Goal: Task Accomplishment & Management: Manage account settings

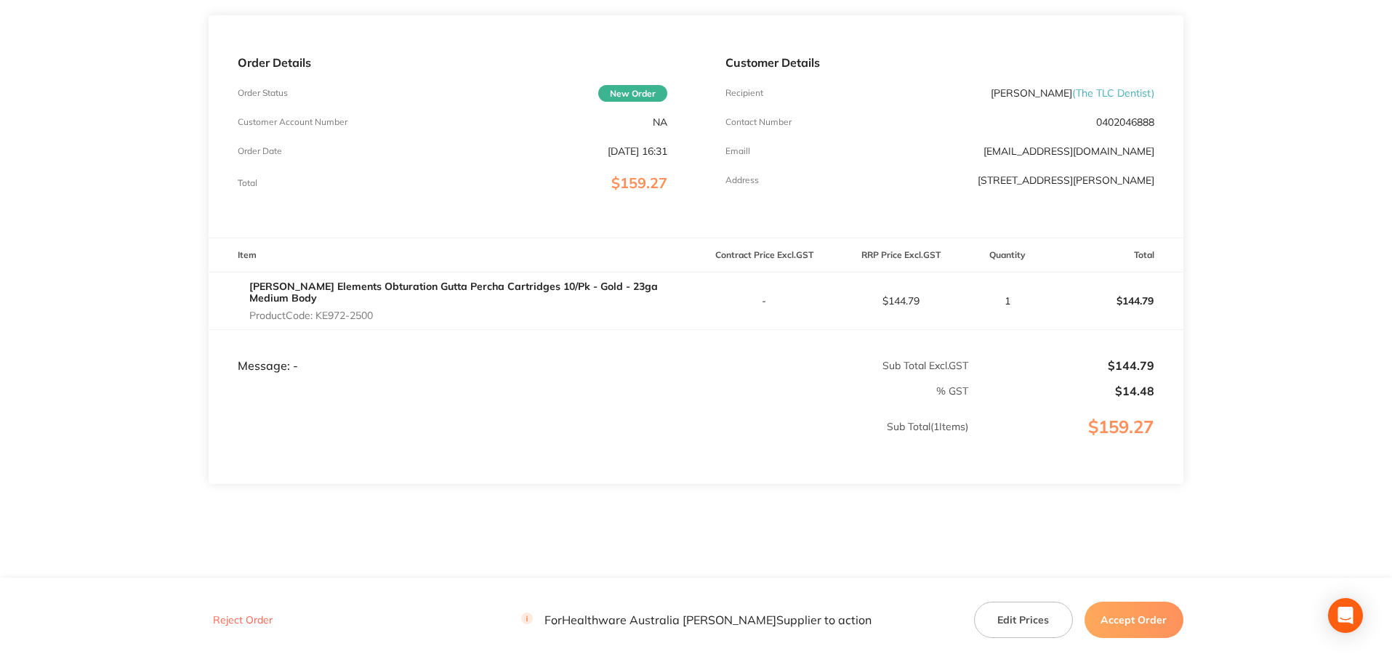
scroll to position [200, 0]
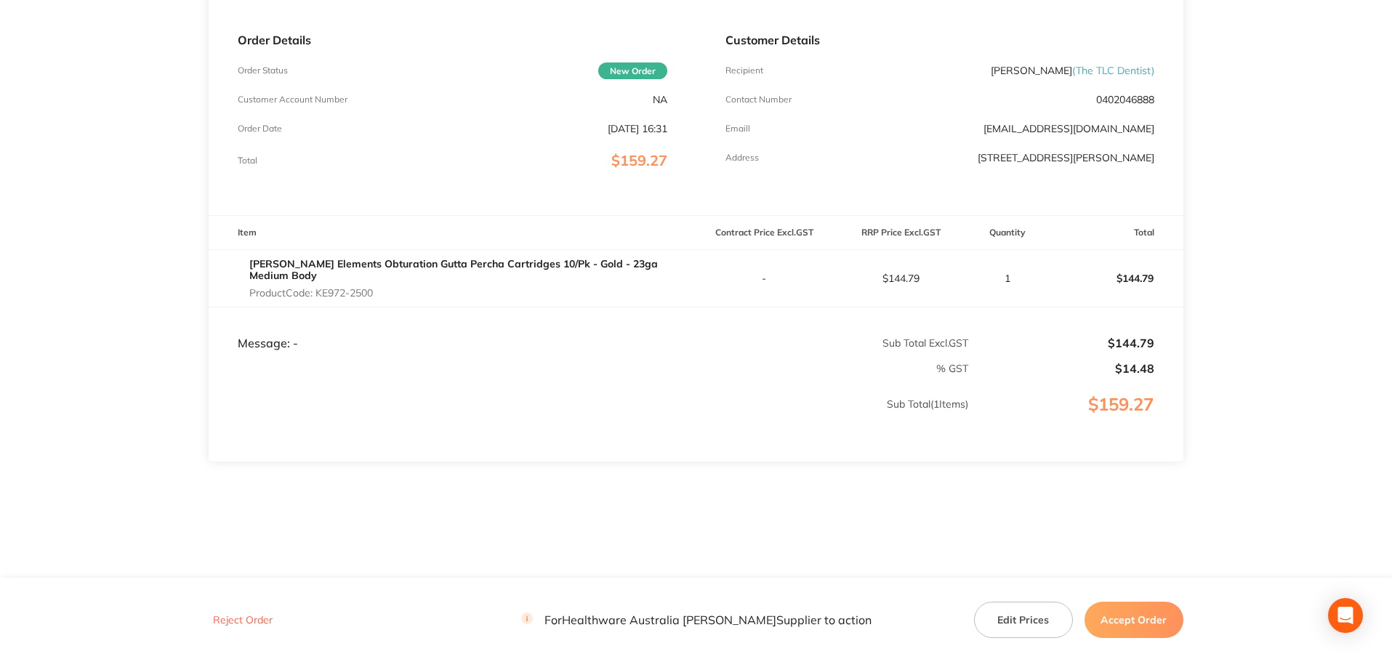
drag, startPoint x: 382, startPoint y: 288, endPoint x: 319, endPoint y: 288, distance: 62.5
click at [319, 288] on p "Product Code: KE972-2500" at bounding box center [472, 293] width 446 height 12
copy p "KE972-2500"
click at [1015, 614] on button "Edit Prices" at bounding box center [1023, 620] width 99 height 36
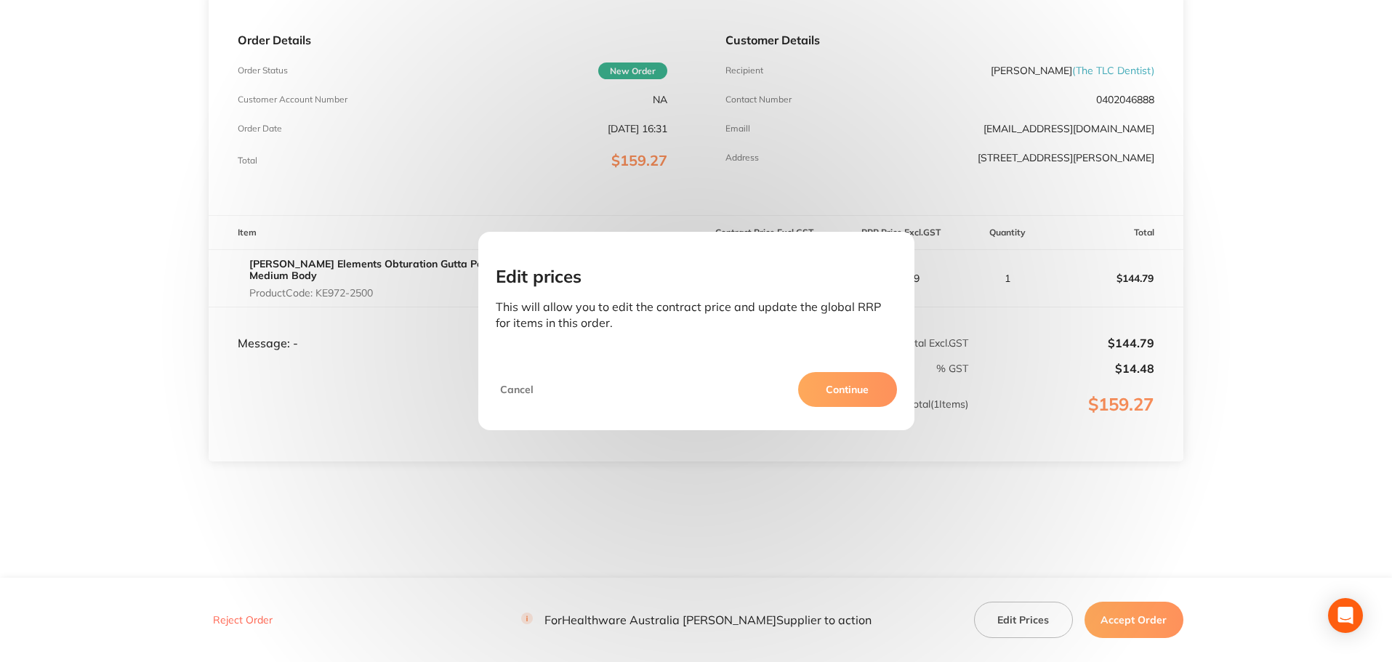
click at [836, 395] on button "Continue" at bounding box center [847, 389] width 99 height 35
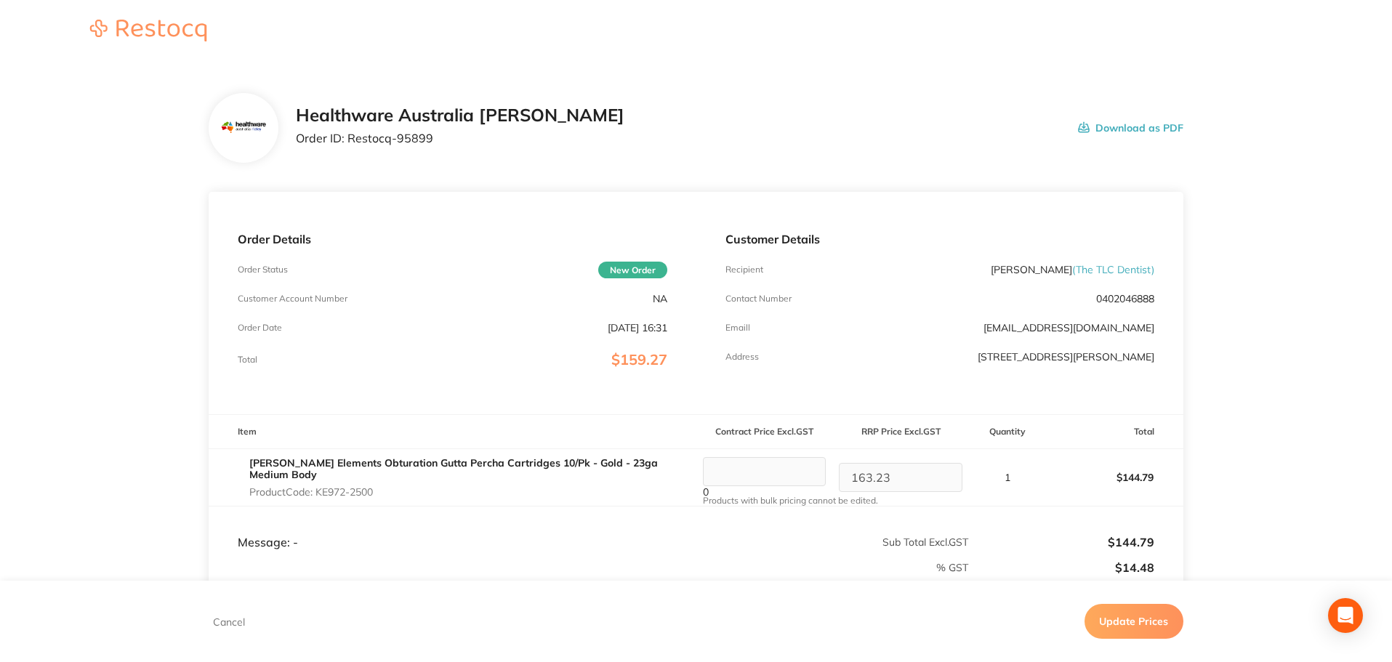
scroll to position [0, 0]
click at [240, 621] on button "Cancel" at bounding box center [229, 621] width 41 height 13
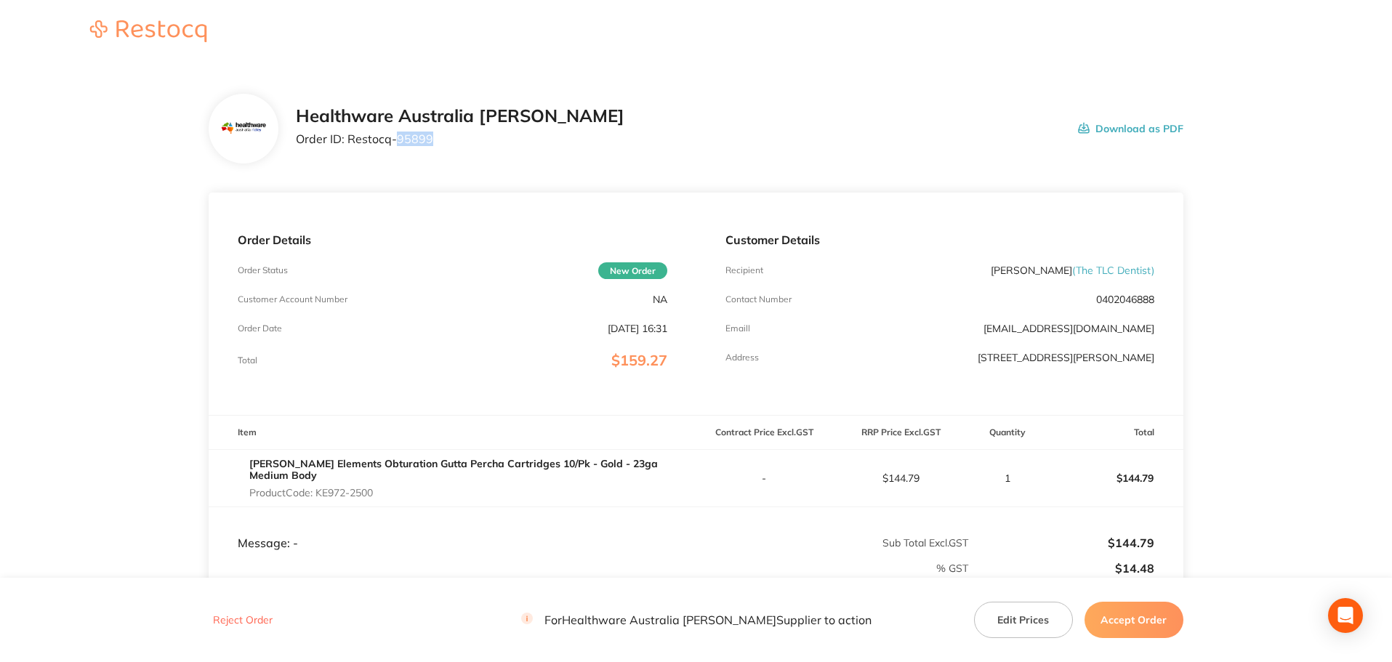
drag, startPoint x: 443, startPoint y: 138, endPoint x: 397, endPoint y: 138, distance: 46.5
click at [397, 138] on p "Order ID: Restocq- 95899" at bounding box center [460, 138] width 328 height 13
copy p "95899"
click at [446, 129] on div "Healthware Australia [PERSON_NAME] Order ID: Restocq- 95899" at bounding box center [460, 128] width 328 height 45
drag, startPoint x: 427, startPoint y: 139, endPoint x: 291, endPoint y: 150, distance: 136.4
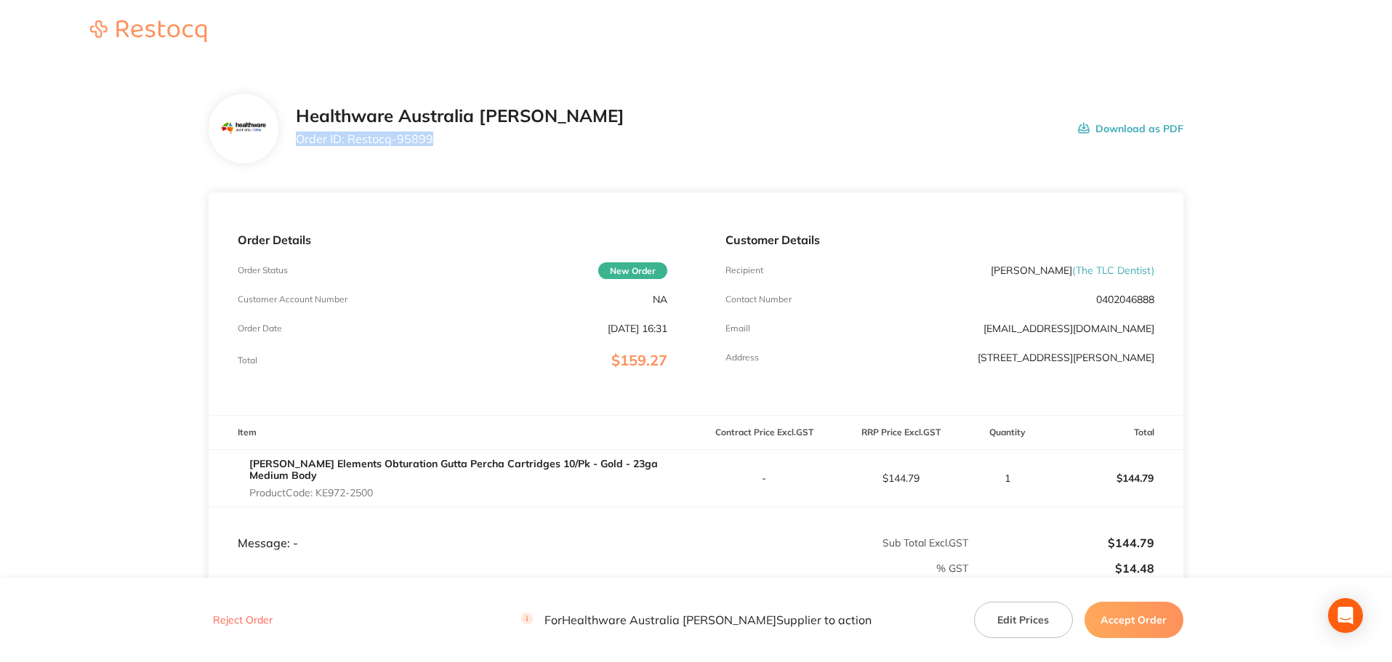
click at [291, 150] on div "Healthware Australia [PERSON_NAME] Order ID: Restocq- 95899 Download as PDF" at bounding box center [696, 129] width 974 height 70
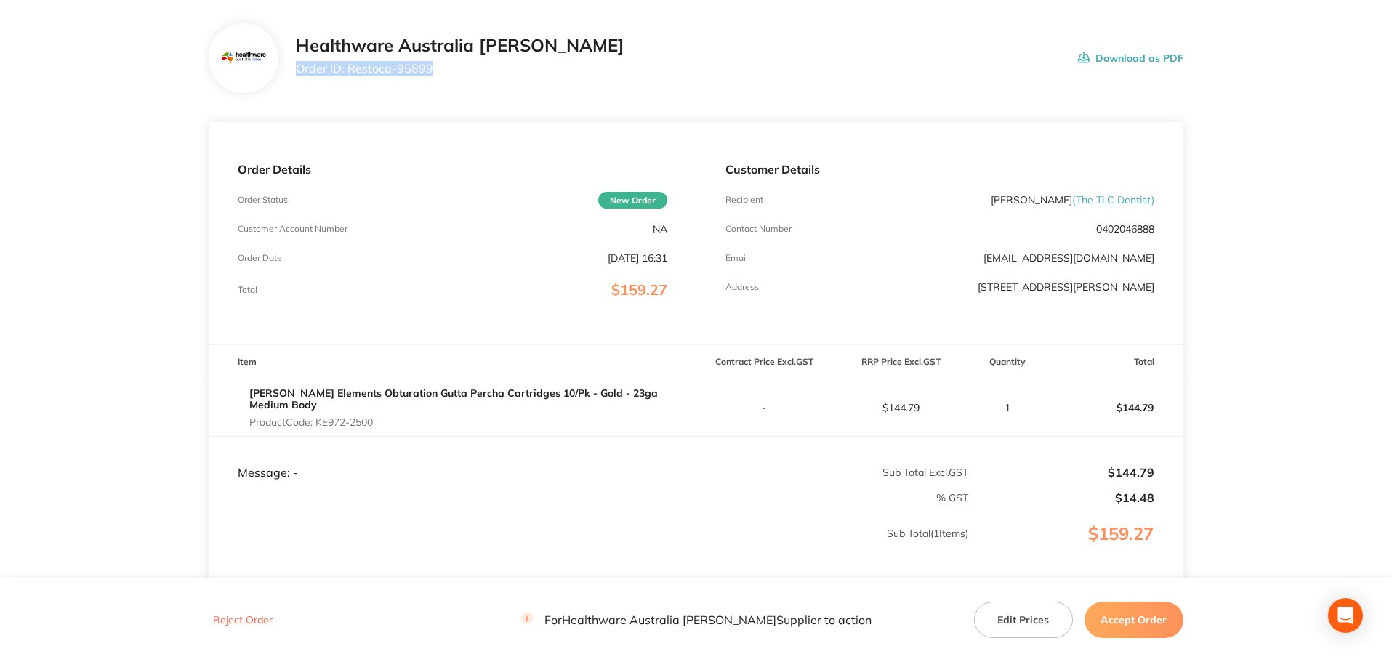
scroll to position [73, 0]
